Goal: Task Accomplishment & Management: Use online tool/utility

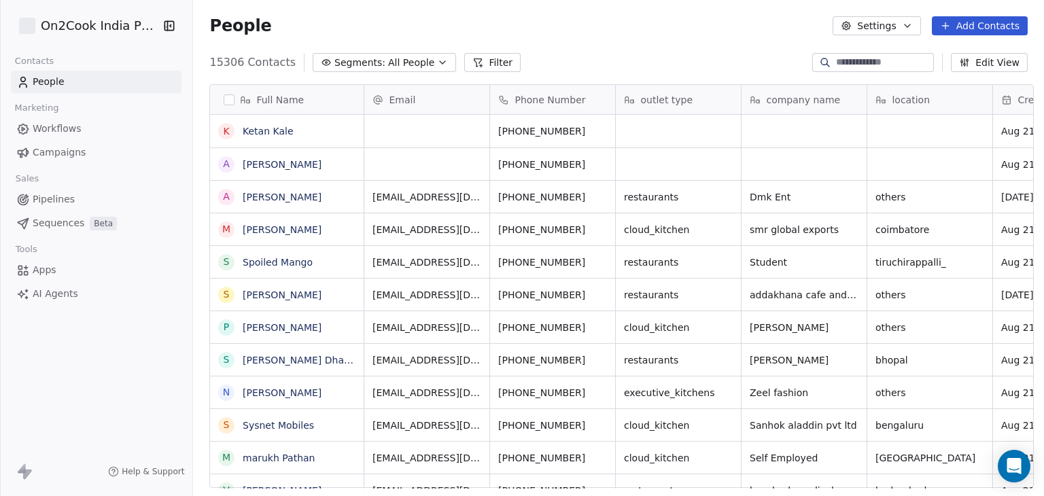
scroll to position [425, 846]
click at [46, 127] on span "Workflows" at bounding box center [57, 129] width 49 height 14
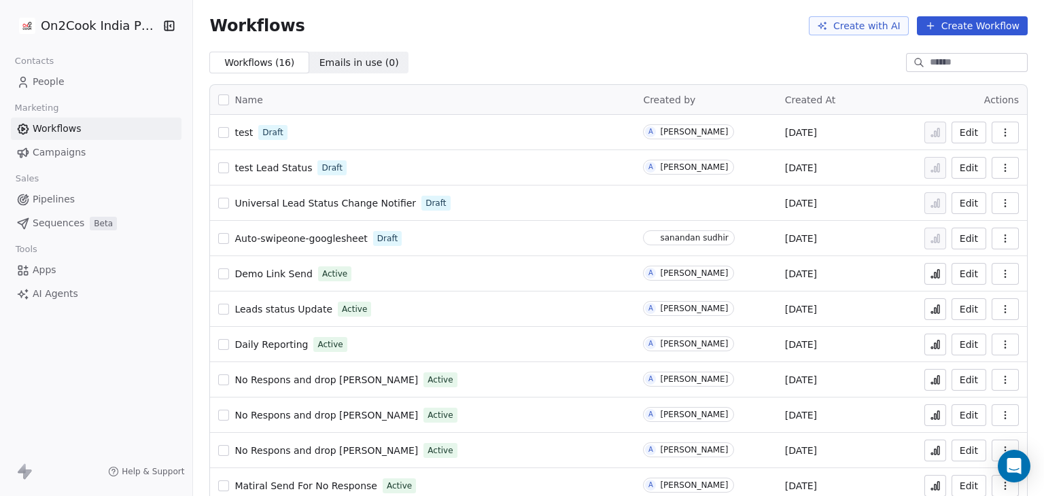
click at [45, 145] on link "Campaigns" at bounding box center [96, 152] width 171 height 22
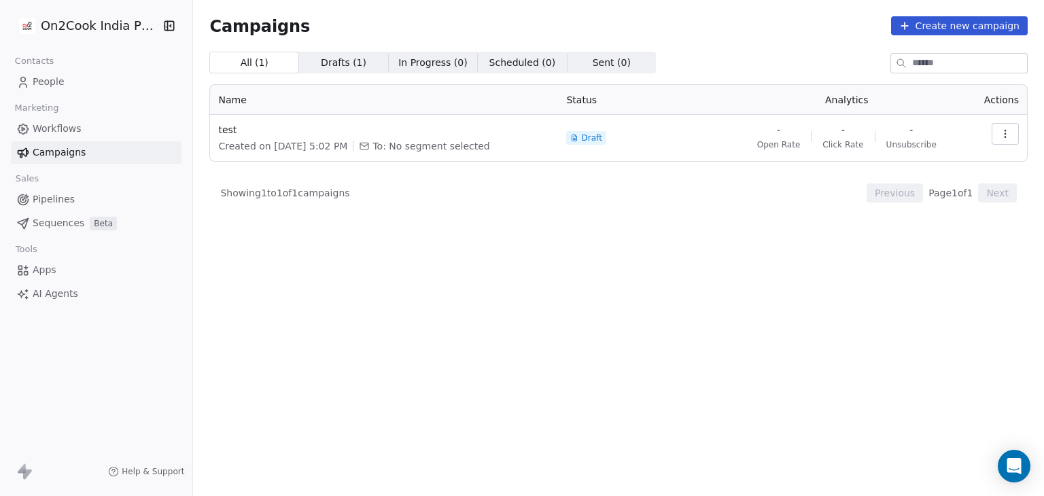
click at [46, 204] on span "Pipelines" at bounding box center [54, 199] width 42 height 14
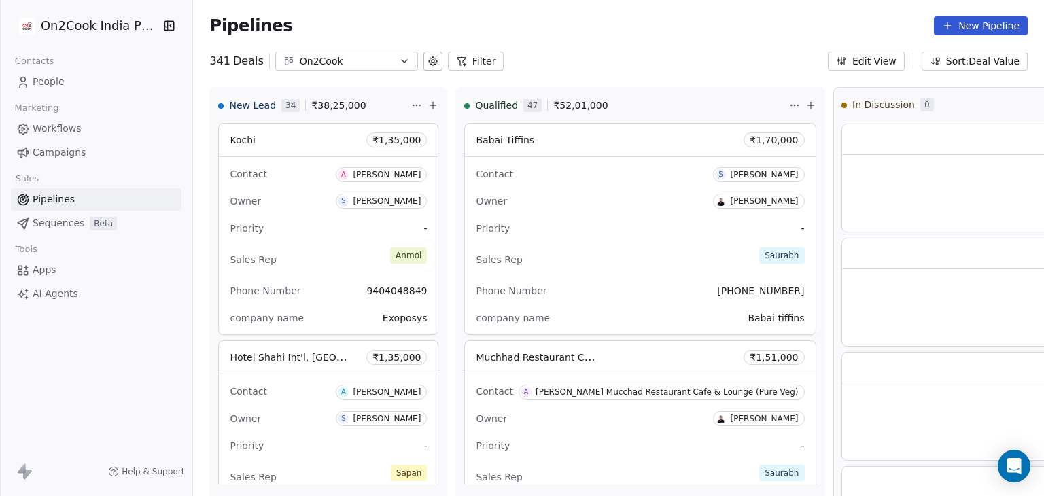
click at [50, 223] on span "Sequences" at bounding box center [59, 223] width 52 height 14
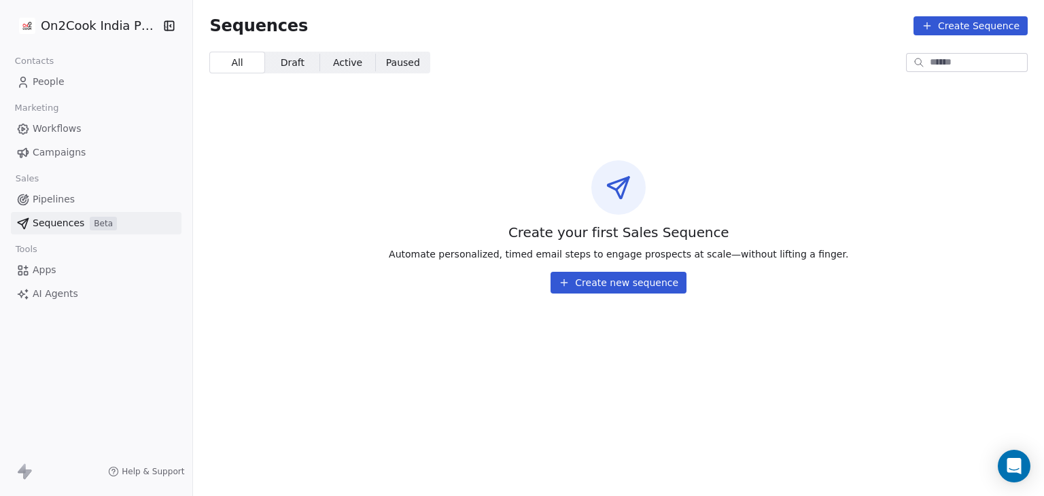
click at [47, 270] on span "Apps" at bounding box center [45, 270] width 24 height 14
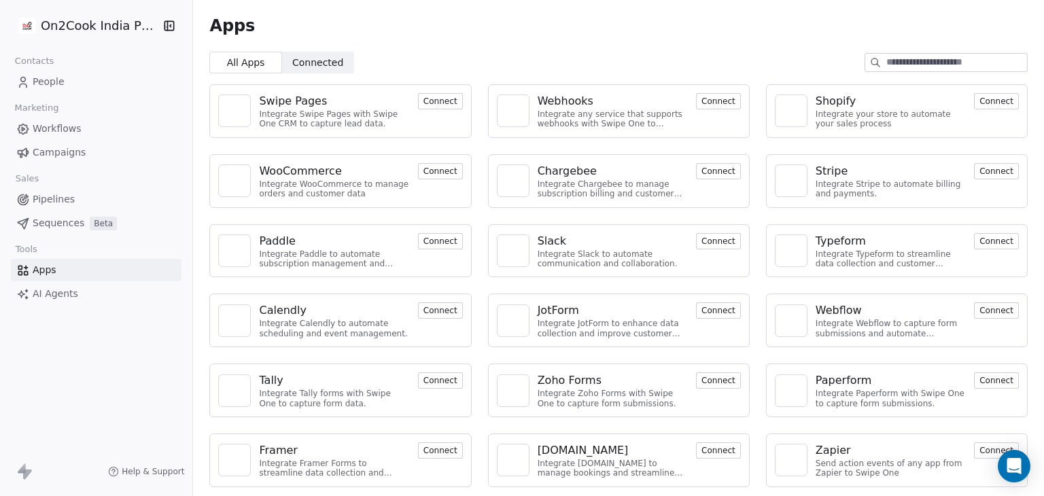
click at [567, 96] on div "Webhooks" at bounding box center [565, 101] width 56 height 16
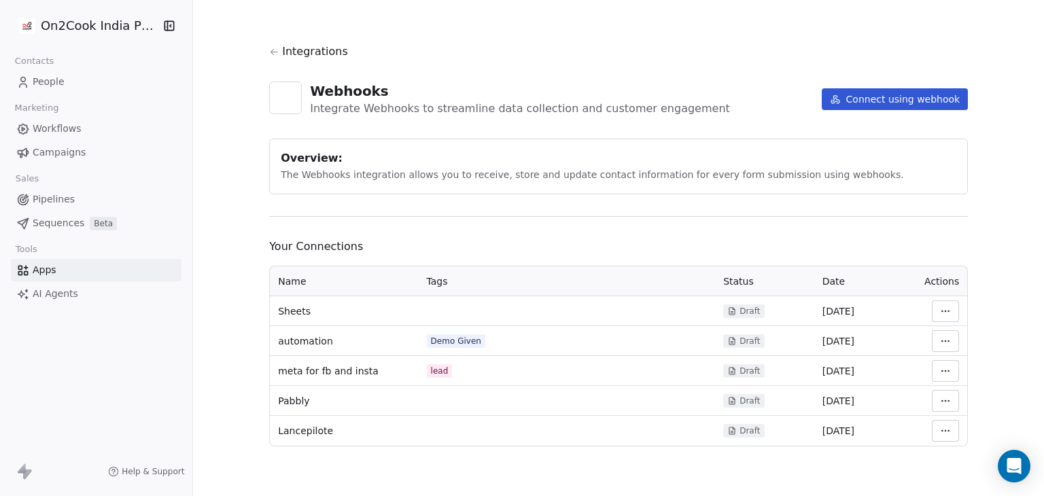
click at [840, 96] on icon at bounding box center [835, 99] width 11 height 11
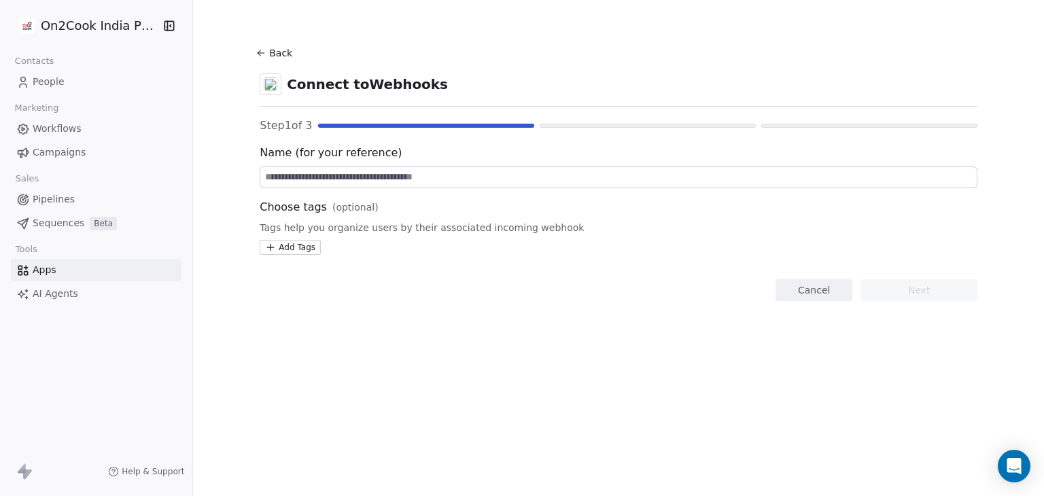
click at [306, 172] on input at bounding box center [618, 177] width 716 height 20
click at [255, 57] on icon at bounding box center [260, 53] width 11 height 11
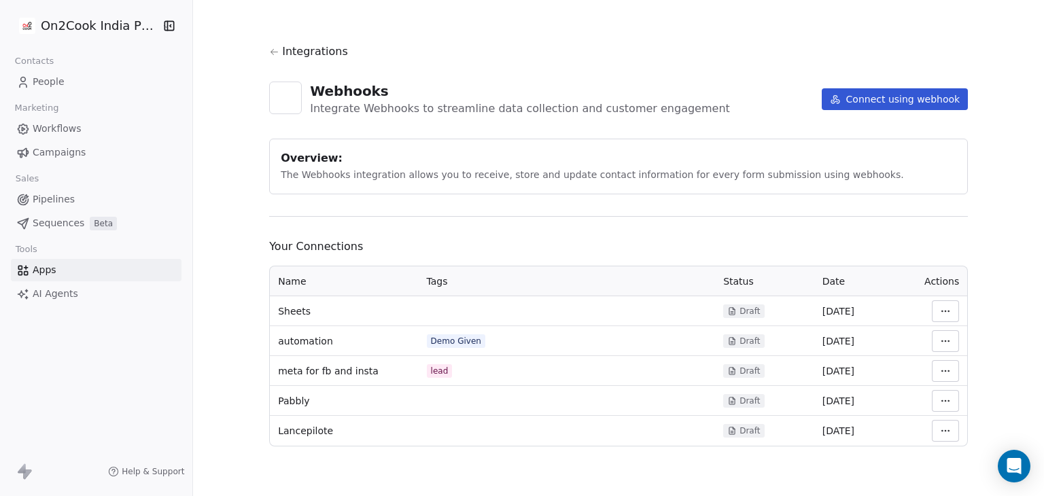
click at [950, 309] on html "On2Cook India Pvt. Ltd. Contacts People Marketing Workflows Campaigns Sales Pip…" at bounding box center [522, 248] width 1044 height 496
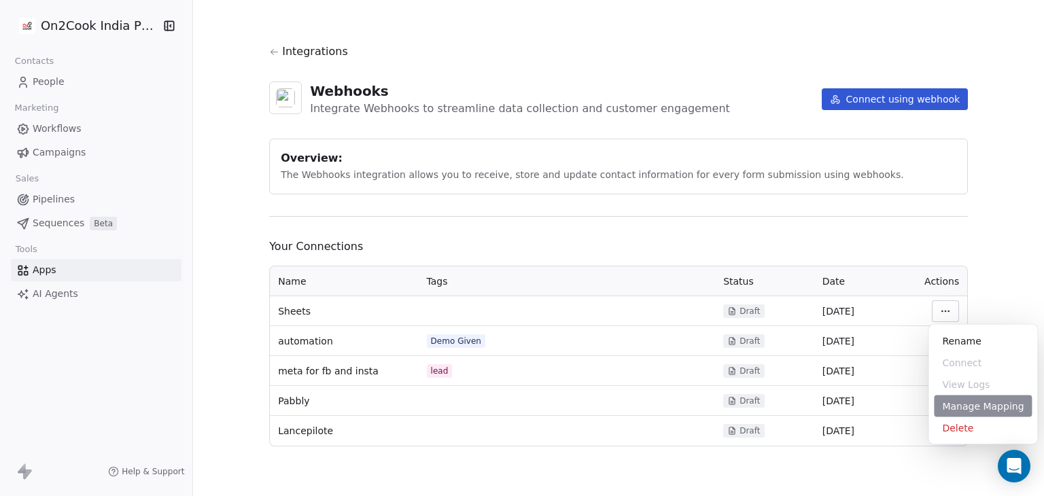
click at [971, 411] on div "Manage Mapping" at bounding box center [983, 406] width 98 height 22
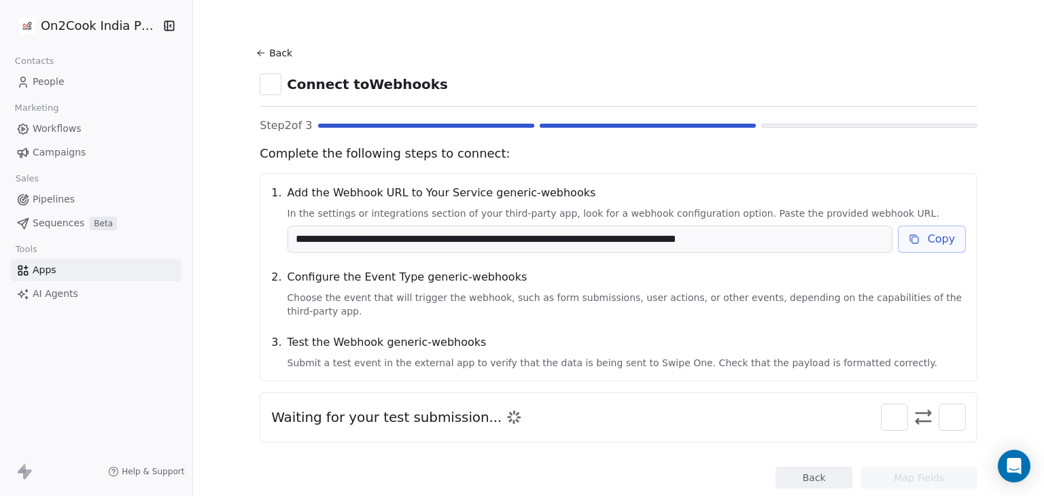
scroll to position [22, 0]
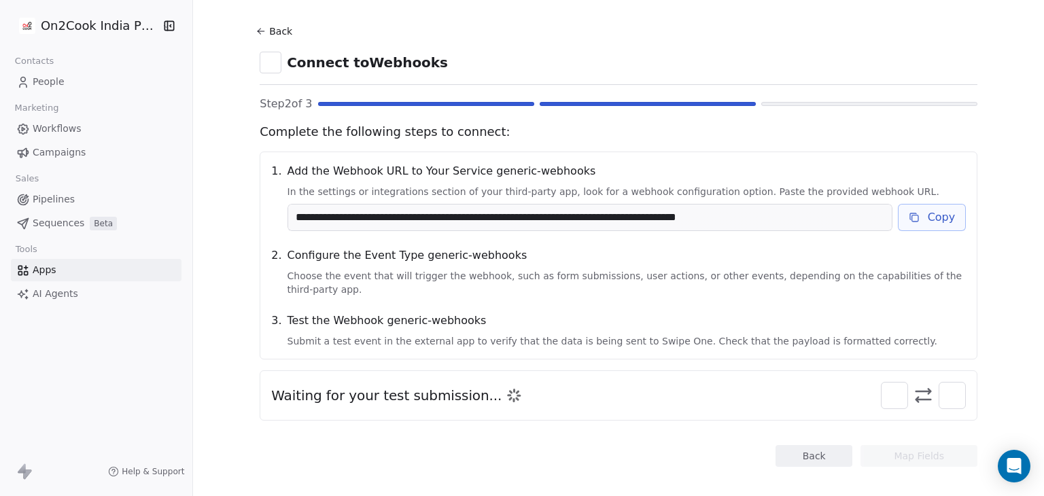
click at [258, 31] on icon at bounding box center [261, 31] width 6 height 0
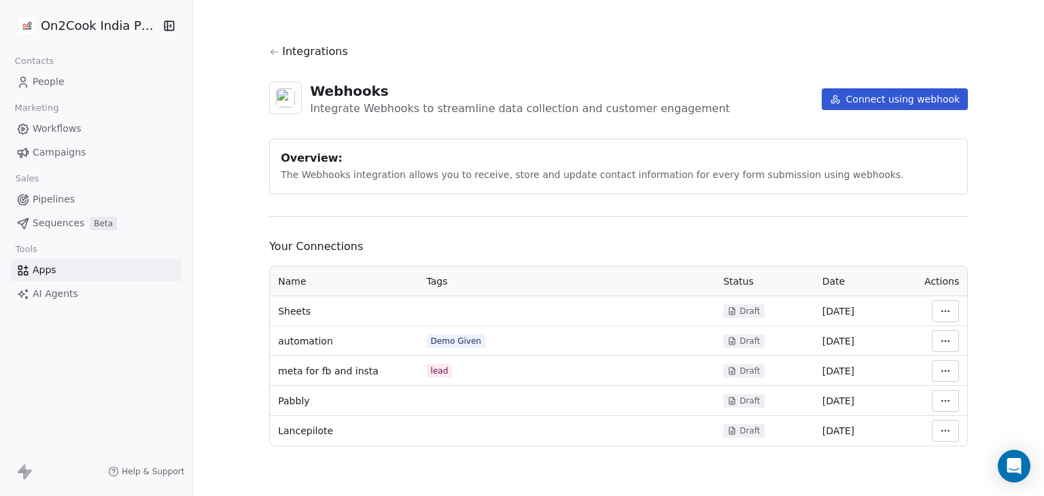
click at [853, 102] on button "Connect using webhook" at bounding box center [894, 99] width 147 height 22
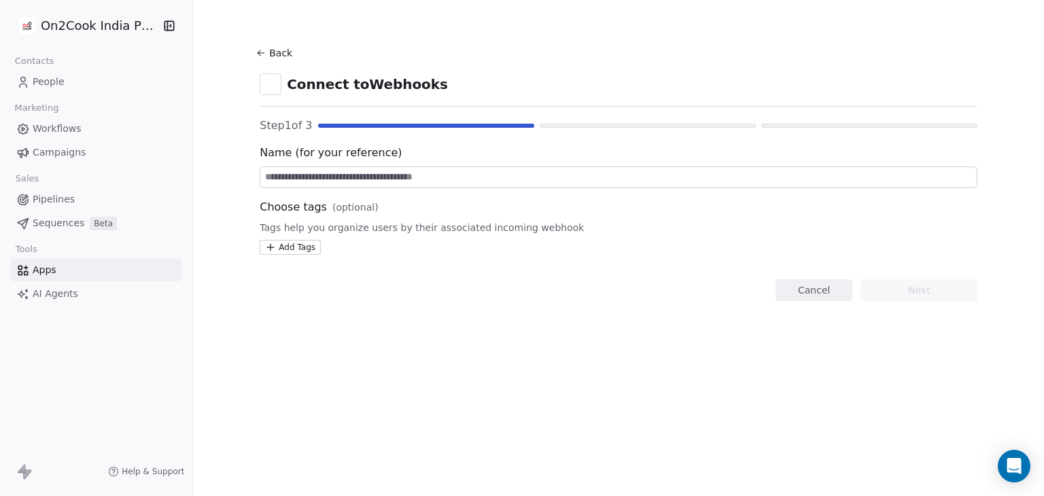
click at [367, 177] on input at bounding box center [618, 177] width 716 height 20
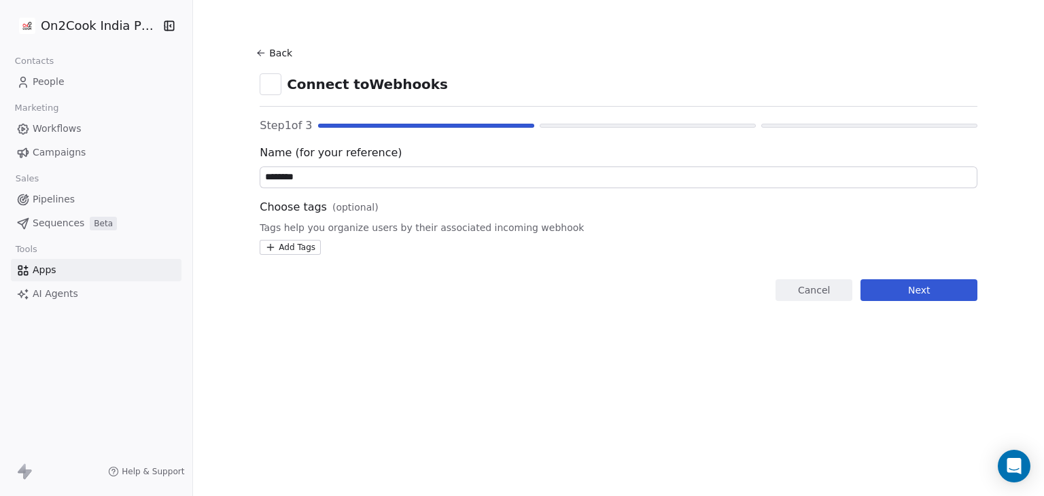
type input "********"
click at [904, 294] on button "Next" at bounding box center [918, 290] width 117 height 22
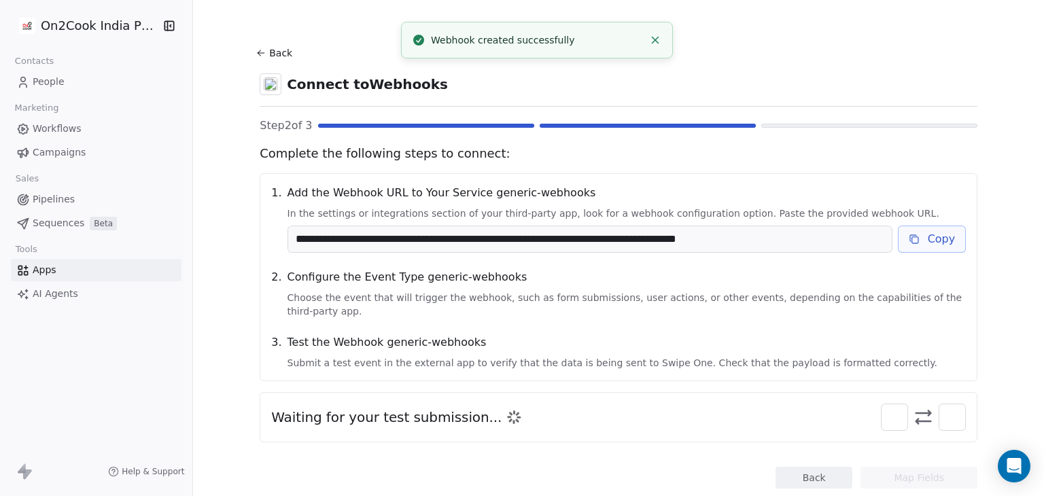
click at [941, 235] on button "Copy" at bounding box center [932, 239] width 69 height 27
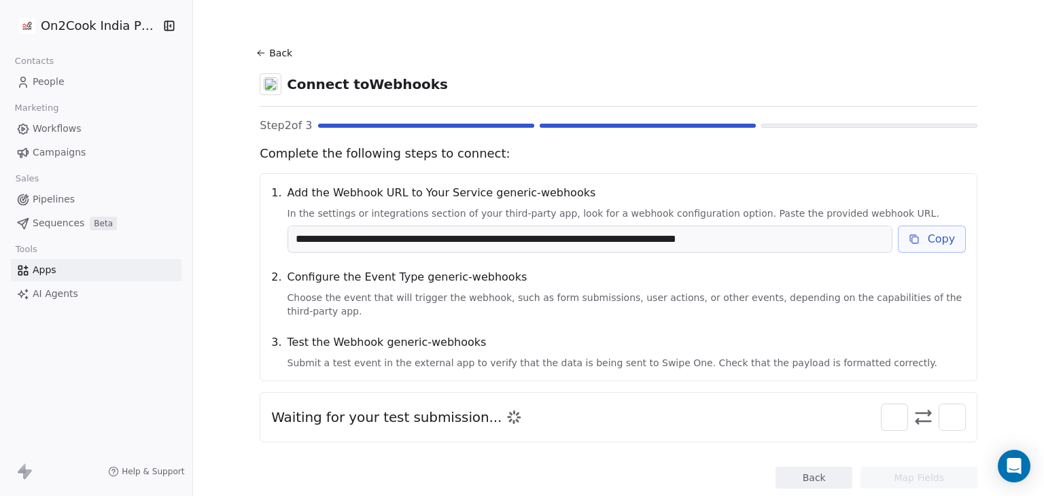
scroll to position [22, 0]
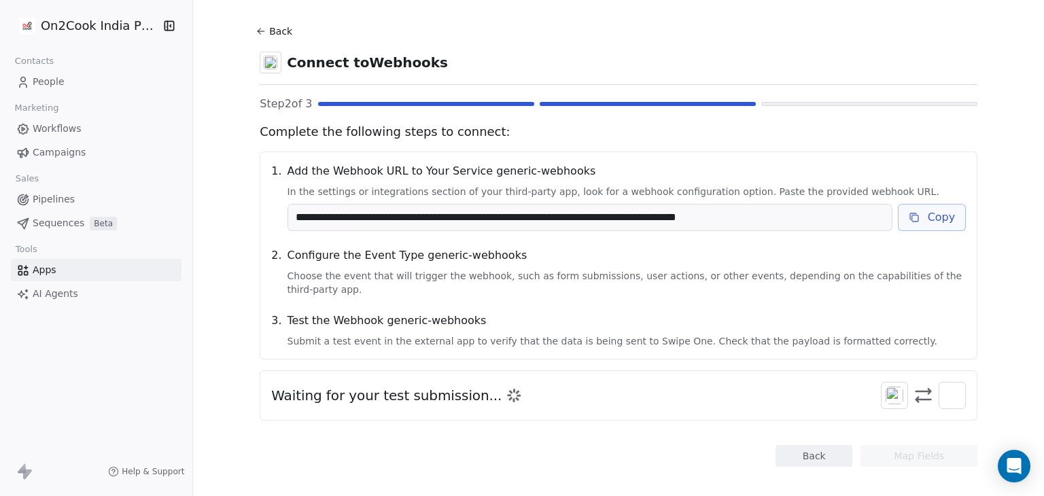
click at [885, 387] on img at bounding box center [894, 396] width 18 height 18
click at [943, 388] on img at bounding box center [952, 396] width 18 height 18
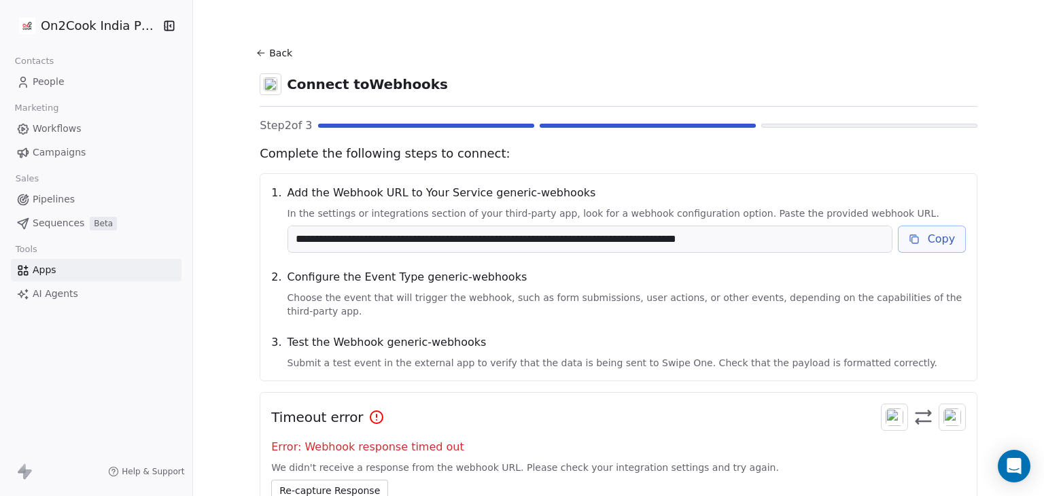
scroll to position [92, 0]
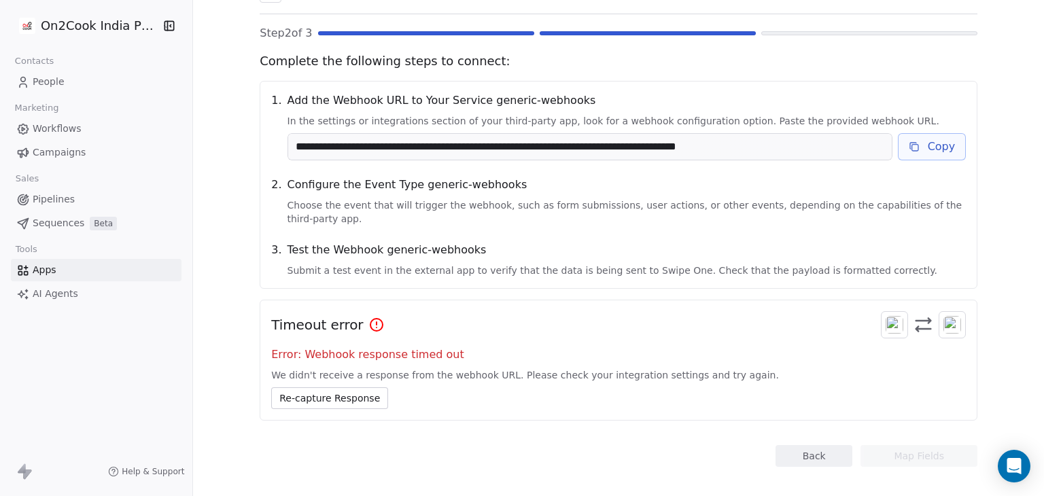
click at [617, 153] on input "**********" at bounding box center [589, 147] width 603 height 26
drag, startPoint x: 775, startPoint y: 152, endPoint x: 788, endPoint y: 152, distance: 13.6
click at [780, 152] on input "**********" at bounding box center [589, 147] width 603 height 26
drag, startPoint x: 787, startPoint y: 150, endPoint x: 673, endPoint y: 137, distance: 114.9
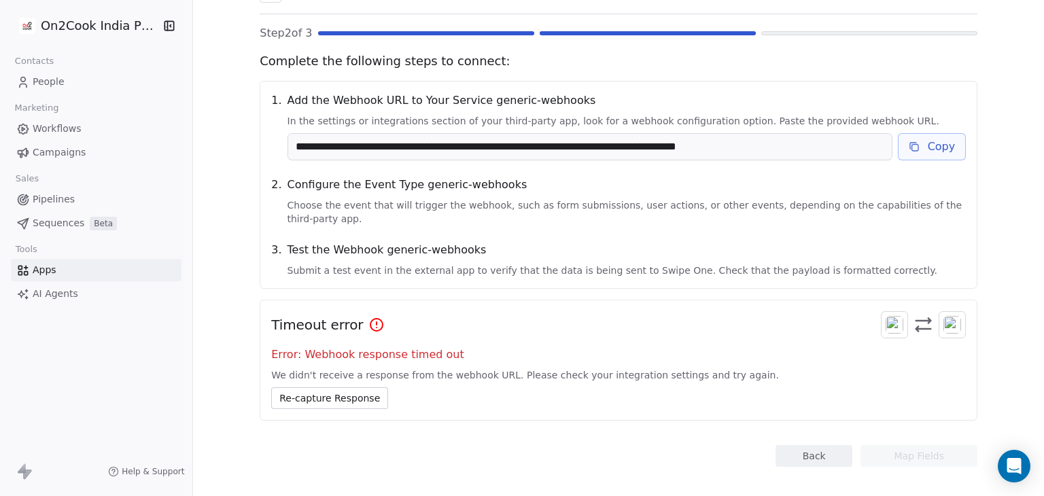
click at [673, 137] on input "**********" at bounding box center [589, 147] width 603 height 26
click at [673, 138] on input "**********" at bounding box center [589, 147] width 603 height 26
